Goal: Find specific page/section: Find specific page/section

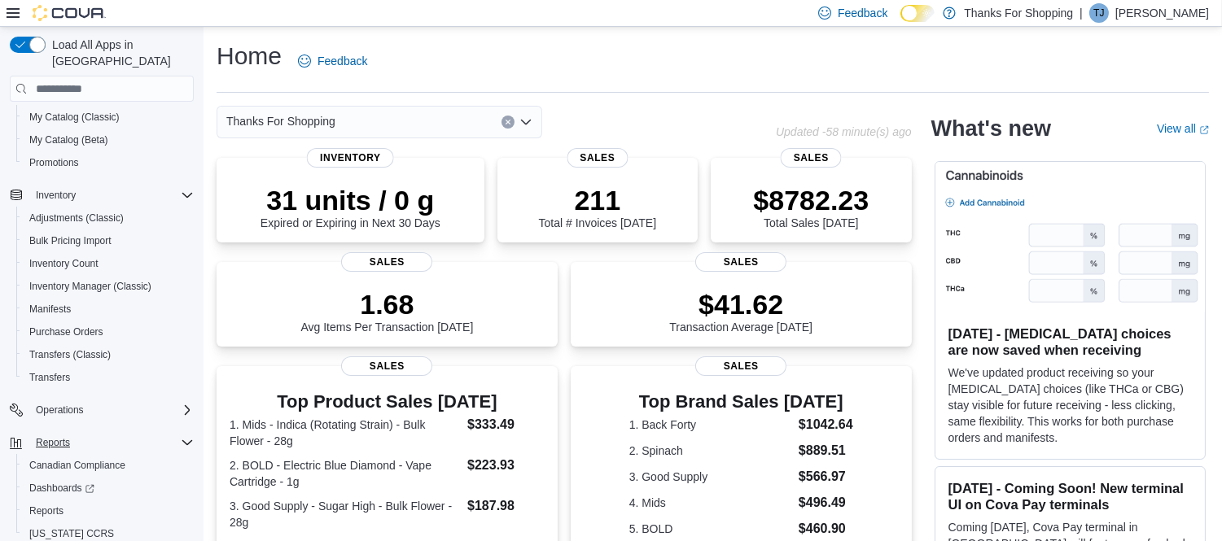
scroll to position [182, 0]
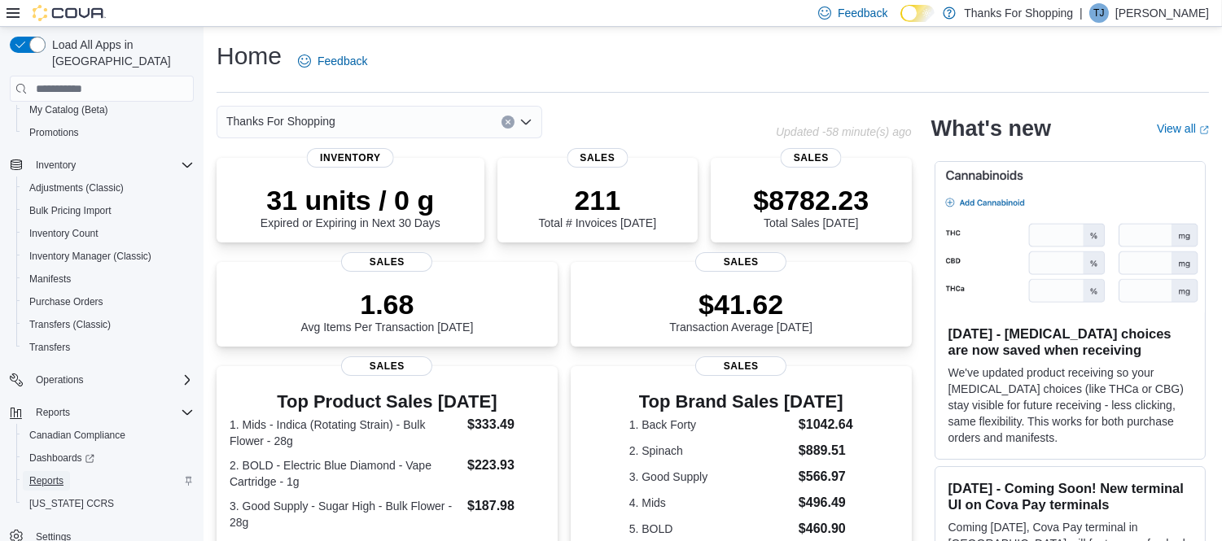
click at [41, 475] on span "Reports" at bounding box center [46, 481] width 34 height 13
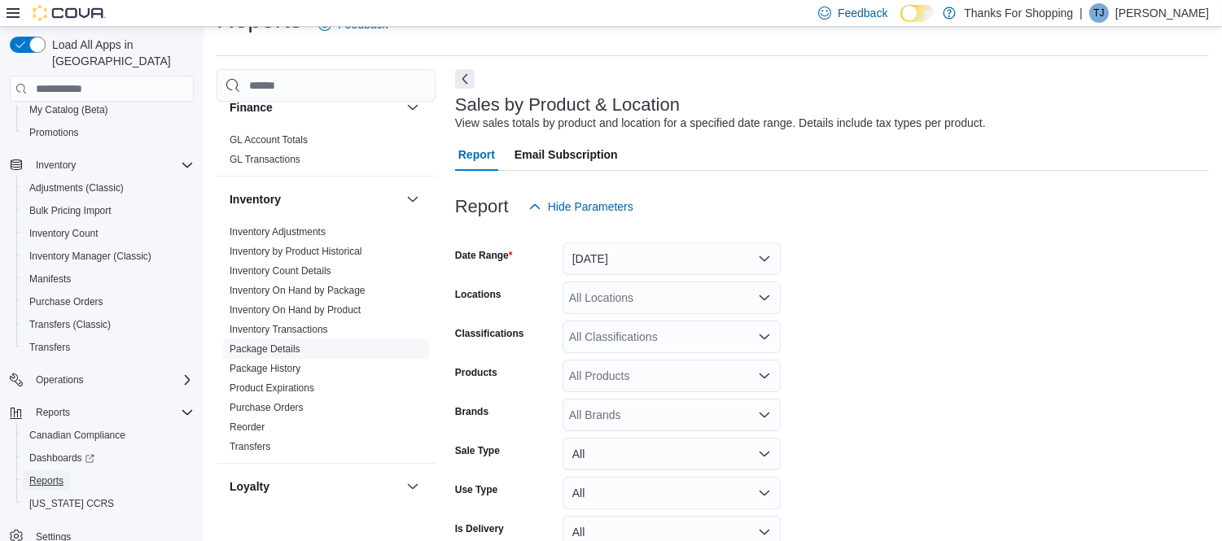
scroll to position [632, 0]
